Goal: Transaction & Acquisition: Purchase product/service

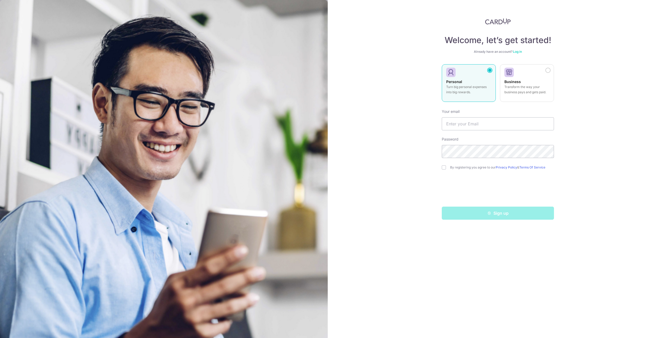
type input "[EMAIL_ADDRESS][DOMAIN_NAME]"
click at [400, 166] on div "Welcome, let’s get started! Already have an account? Log in Personal Turn big p…" at bounding box center [498, 169] width 340 height 338
click at [626, 114] on div "Welcome, let’s get started! Already have an account? Log in Personal Turn big p…" at bounding box center [498, 169] width 340 height 338
click at [453, 165] on label "By registering you agree to our Privacy Policy & Terms Of Service" at bounding box center [502, 167] width 104 height 4
click at [442, 167] on input "checkbox" at bounding box center [444, 167] width 4 height 4
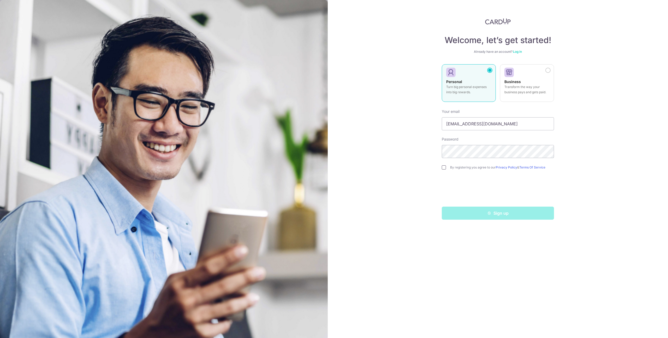
checkbox input "true"
click at [513, 215] on button "Sign up" at bounding box center [498, 212] width 112 height 13
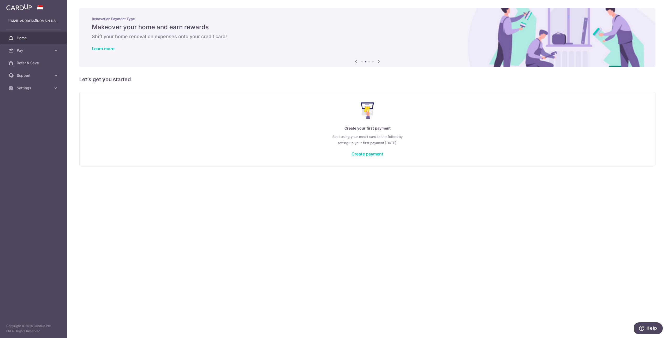
click at [331, 235] on div "× Pause Schedule Pause all future payments in this series Pause just this one p…" at bounding box center [367, 169] width 601 height 338
click at [360, 152] on link "Create payment" at bounding box center [367, 153] width 32 height 5
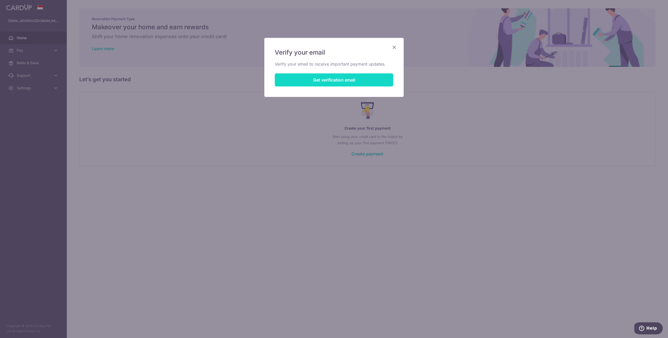
click at [339, 80] on button "Get verification email" at bounding box center [334, 79] width 118 height 13
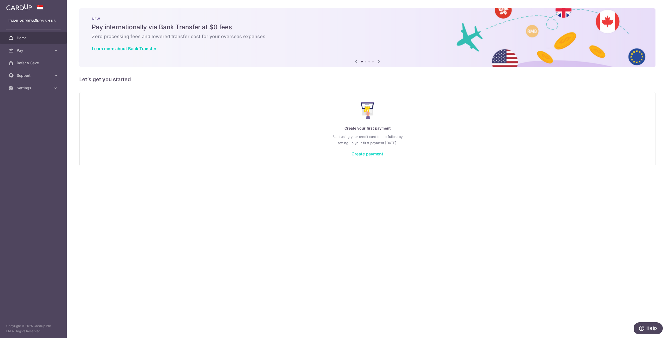
click at [358, 151] on link "Create payment" at bounding box center [367, 153] width 32 height 5
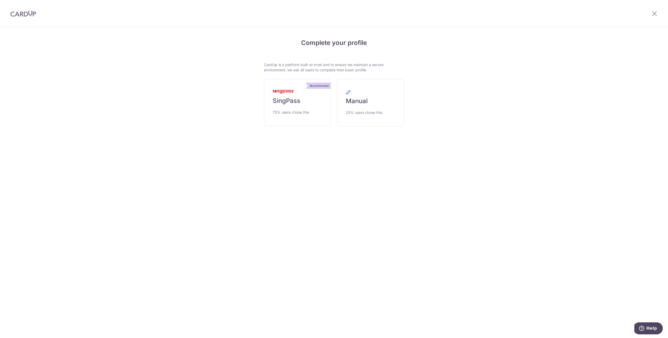
click at [384, 175] on section "Complete your profile CardUp is a platform built on trust and to ensure we main…" at bounding box center [334, 182] width 668 height 310
click at [282, 111] on span "75% users chose this" at bounding box center [291, 112] width 36 height 6
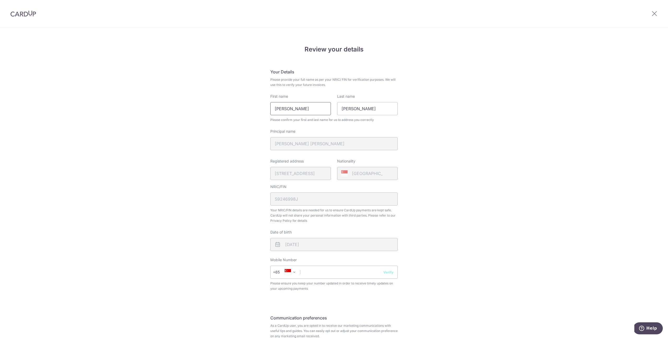
click at [311, 110] on input "Lim Yuan Jin" at bounding box center [300, 108] width 61 height 13
type input "N"
type input "Marcus"
type input "Lim"
click at [463, 161] on div "Review your details Your Details Please provide your full name as per your NRIC…" at bounding box center [334, 207] width 668 height 359
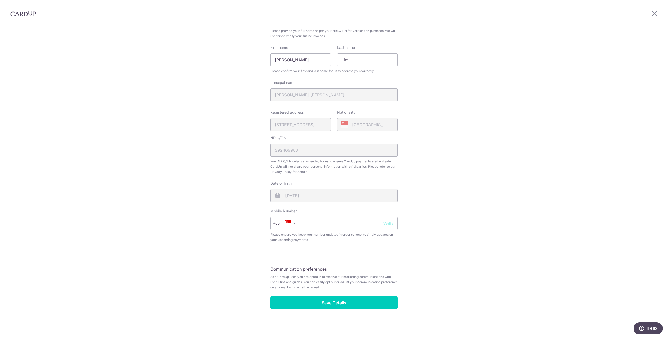
scroll to position [48, 0]
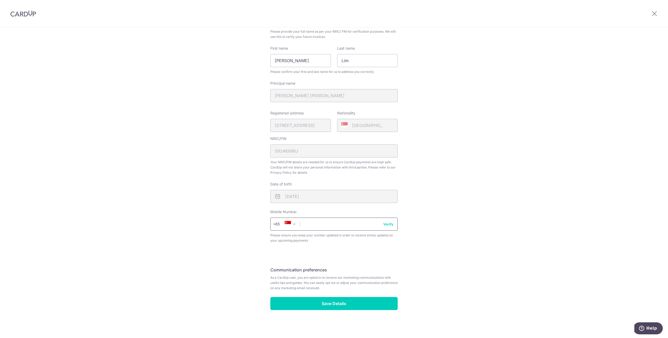
click at [341, 222] on input "text" at bounding box center [333, 223] width 127 height 13
type input "91816053"
click at [532, 219] on div "Review your details Your Details Please provide your full name as per your NRIC…" at bounding box center [334, 159] width 668 height 359
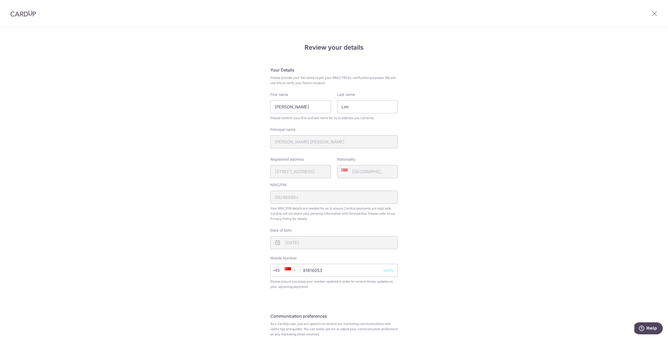
scroll to position [0, 0]
click at [392, 275] on input "91816053" at bounding box center [333, 271] width 127 height 13
click at [388, 272] on button "Verify" at bounding box center [388, 271] width 10 height 5
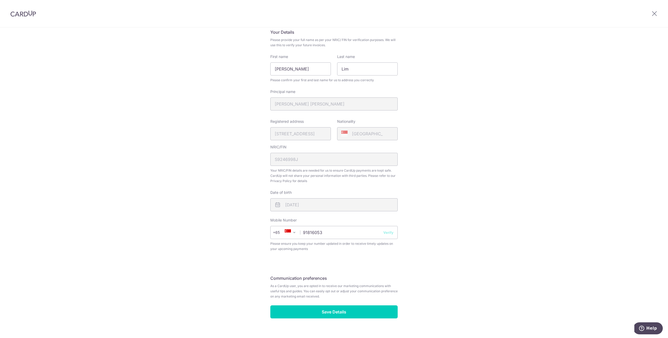
scroll to position [42, 0]
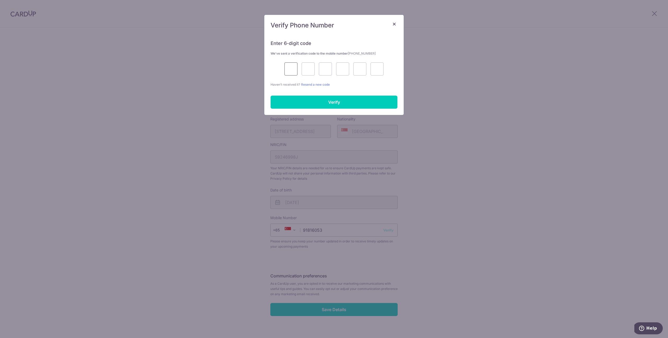
click at [291, 68] on input "text" at bounding box center [290, 68] width 13 height 13
type input "6"
type input "8"
type input "5"
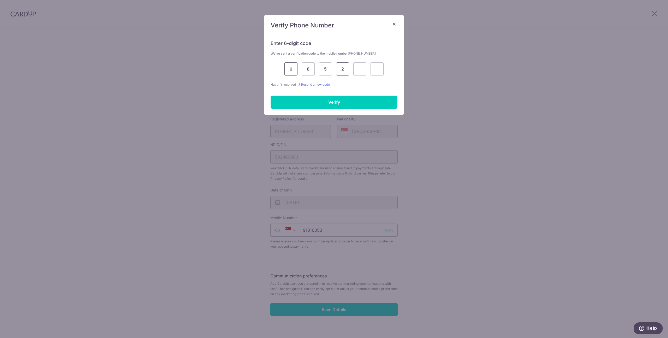
type input "2"
type input "7"
type input "9"
click at [302, 100] on input "Verify" at bounding box center [334, 101] width 127 height 13
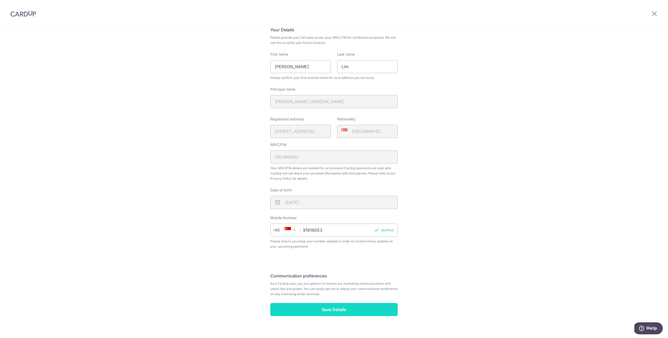
click at [364, 312] on input "Save Details" at bounding box center [333, 309] width 127 height 13
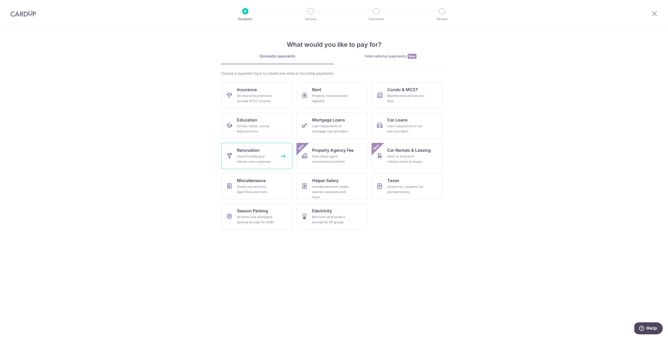
click at [256, 153] on span "Renovation" at bounding box center [248, 150] width 23 height 6
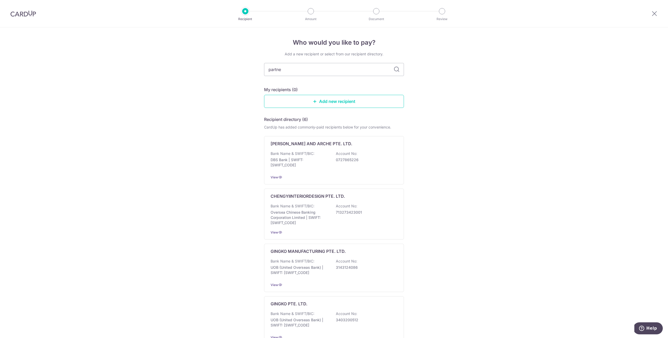
type input "partner"
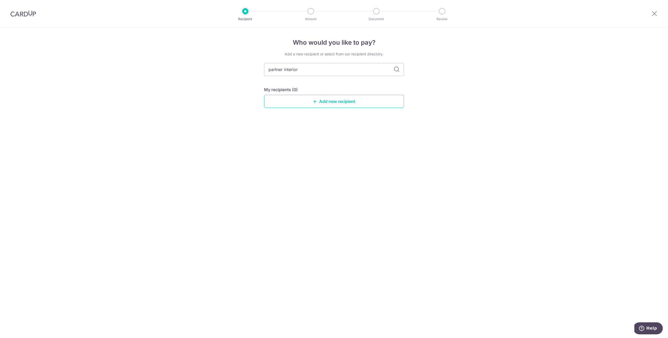
type input "partner interior"
click at [461, 147] on div "Who would you like to pay? Add a new recipient or select from our recipient dir…" at bounding box center [334, 182] width 668 height 310
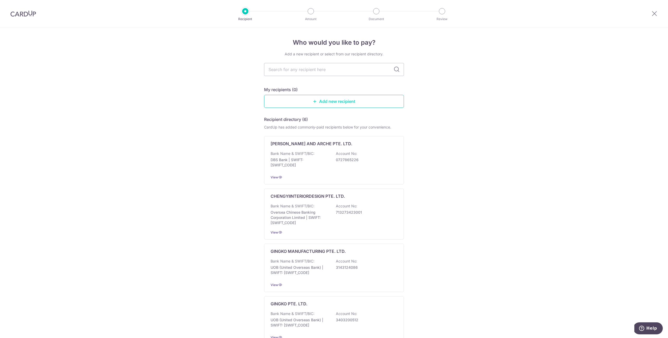
click at [368, 101] on link "Add new recipient" at bounding box center [334, 101] width 140 height 13
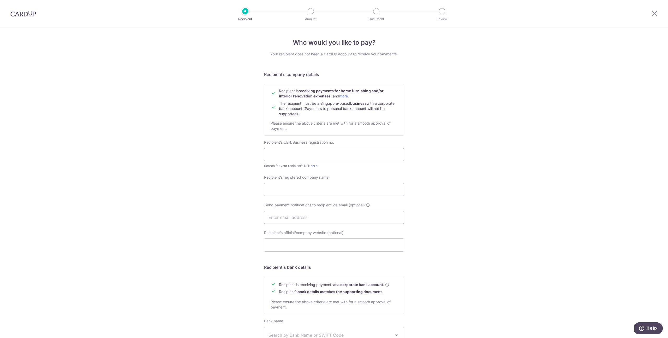
click at [557, 95] on div "Who would you like to pay? Your recipient does not need a CardUp account to rec…" at bounding box center [334, 223] width 668 height 392
click at [300, 153] on input "text" at bounding box center [334, 154] width 140 height 13
paste input "202128044N"
type input "202128044N"
click at [204, 164] on div "Who would you like to pay? Your recipient does not need a CardUp account to rec…" at bounding box center [334, 223] width 668 height 392
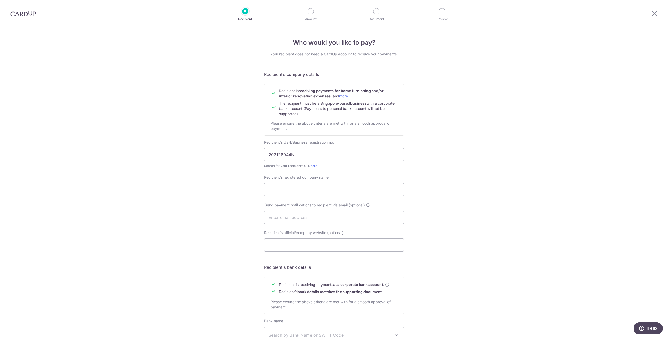
click at [285, 201] on div "Recipient’s registered company name" at bounding box center [334, 189] width 146 height 28
click at [299, 185] on input "Recipient’s registered company name" at bounding box center [334, 189] width 140 height 13
paste input "Partner Studio Pte Ltd"
type input "Partner Studio Pte Ltd"
click at [415, 191] on div "Who would you like to pay? Your recipient does not need a CardUp account to rec…" at bounding box center [334, 223] width 668 height 392
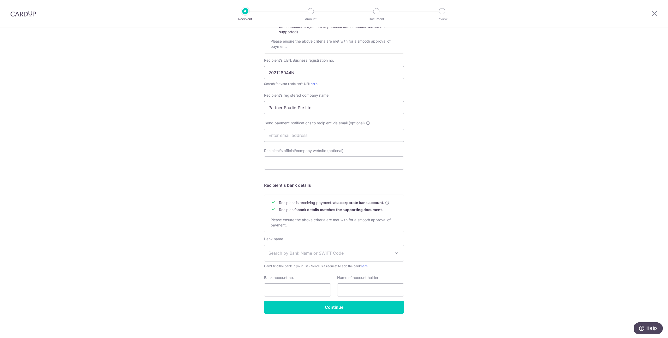
scroll to position [82, 0]
click at [293, 286] on input "Bank account no." at bounding box center [297, 289] width 67 height 13
paste input "601600885001"
type input "601600885001"
click at [361, 292] on input "text" at bounding box center [370, 289] width 67 height 13
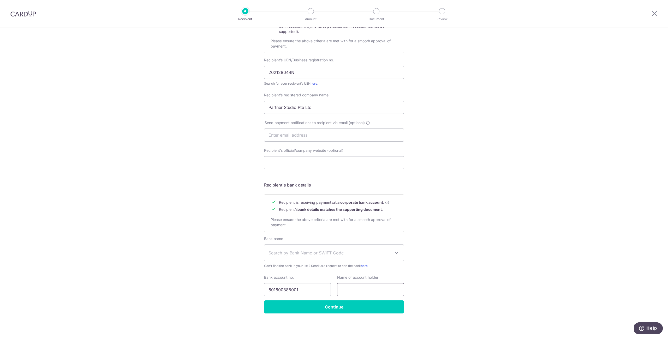
paste input "601600885001"
type input "601600885001"
click at [436, 271] on div "Who would you like to pay? Your recipient does not need a CardUp account to rec…" at bounding box center [334, 141] width 668 height 392
click at [361, 252] on span "Search by Bank Name or SWIFT Code" at bounding box center [329, 252] width 123 height 6
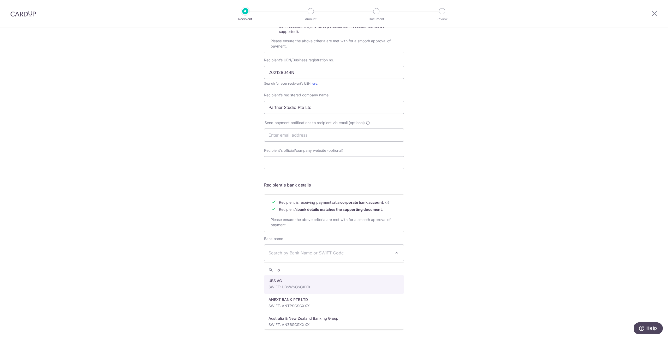
type input "oc"
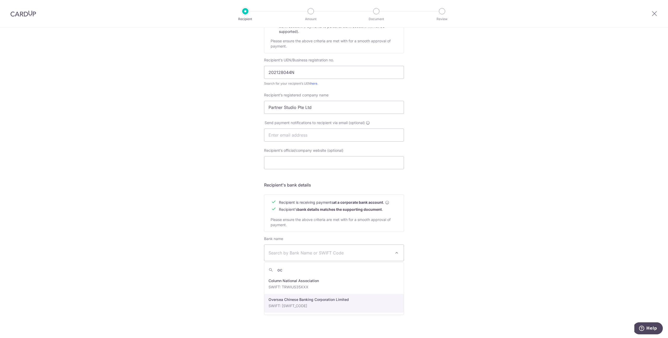
select select "12"
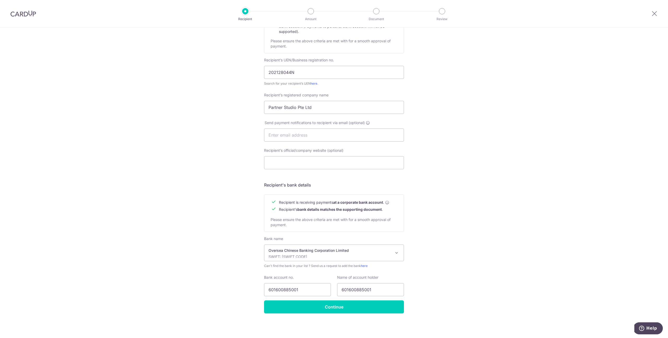
click at [502, 269] on div "Who would you like to pay? Your recipient does not need a CardUp account to rec…" at bounding box center [334, 141] width 668 height 392
click at [337, 308] on input "Continue" at bounding box center [334, 306] width 140 height 13
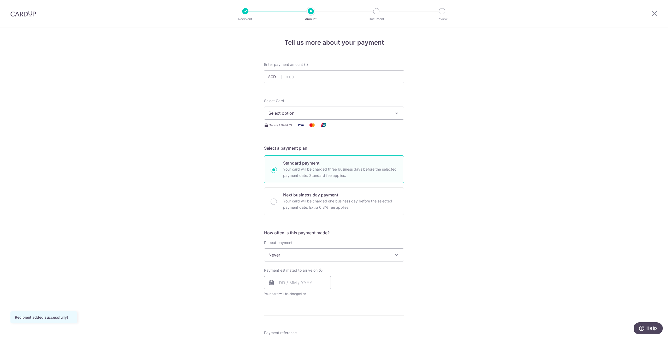
click at [501, 295] on div "Tell us more about your payment Enter payment amount SGD Recipient added succes…" at bounding box center [334, 280] width 668 height 507
click at [33, 16] on img at bounding box center [23, 13] width 26 height 6
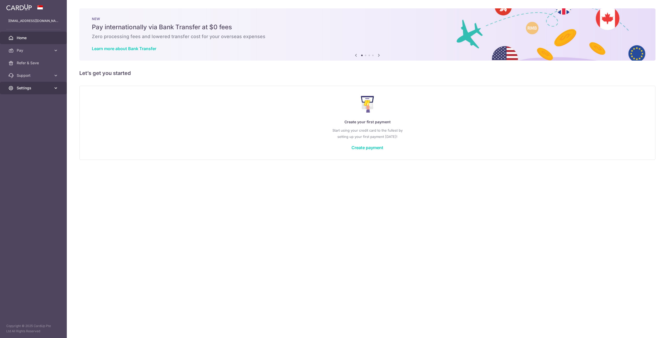
click at [28, 86] on span "Settings" at bounding box center [34, 87] width 34 height 5
click at [29, 97] on link "Account" at bounding box center [33, 100] width 67 height 13
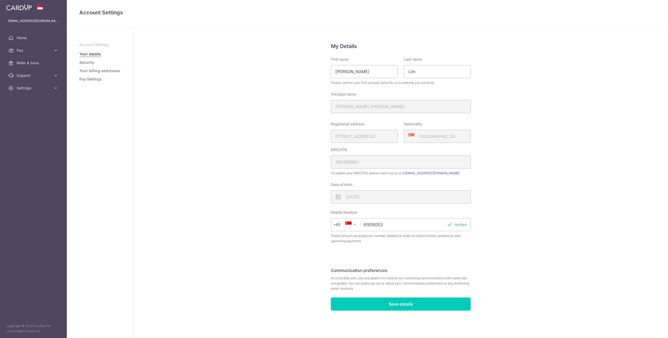
click at [83, 62] on link "Security" at bounding box center [86, 62] width 15 height 5
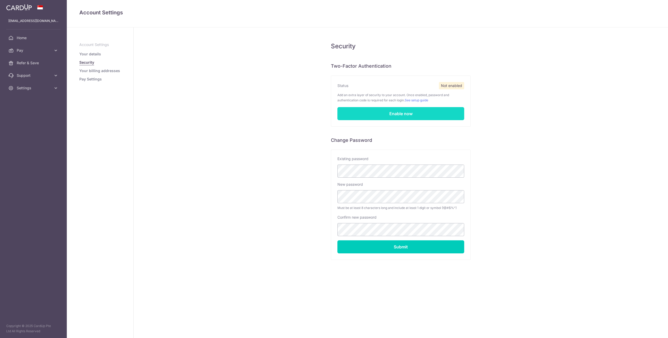
click at [404, 111] on link "Enable now" at bounding box center [400, 113] width 127 height 13
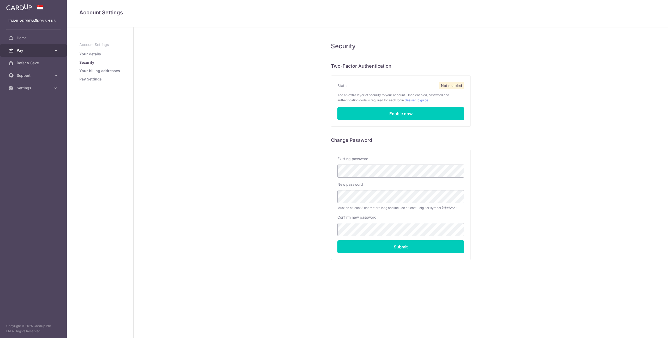
click at [49, 48] on span "Pay" at bounding box center [34, 50] width 34 height 5
click at [23, 130] on span "Settings" at bounding box center [34, 131] width 34 height 5
click at [102, 81] on li "Pay Settings" at bounding box center [99, 78] width 41 height 5
click at [93, 79] on link "Pay Settings" at bounding box center [90, 78] width 22 height 5
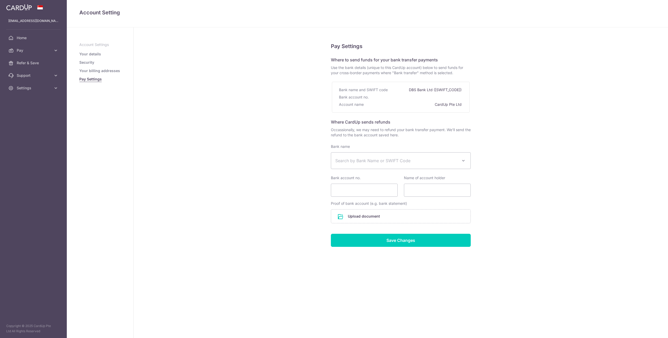
select select
click at [95, 70] on link "Your billing addresses" at bounding box center [99, 70] width 41 height 5
